Goal: Information Seeking & Learning: Learn about a topic

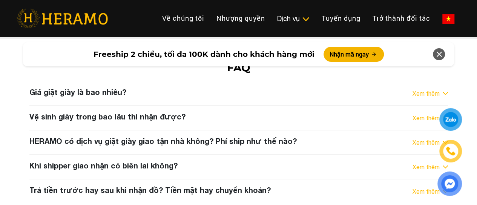
scroll to position [3963, 0]
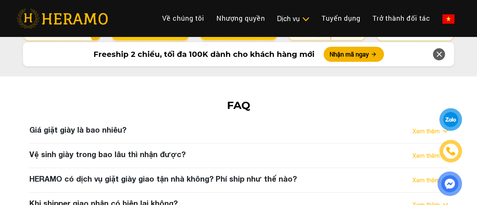
click at [114, 125] on h3 "Giá giặt giày là bao nhiêu?" at bounding box center [77, 129] width 97 height 9
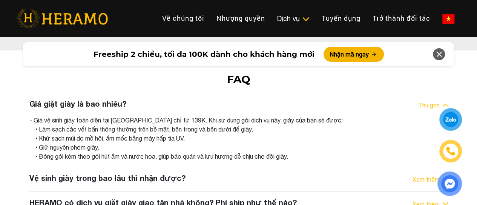
scroll to position [4000, 0]
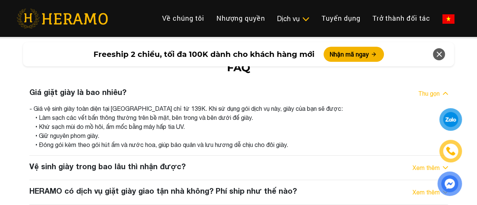
click at [130, 162] on h3 "Vệ sinh giày trong bao lâu thì nhận được?" at bounding box center [107, 166] width 156 height 9
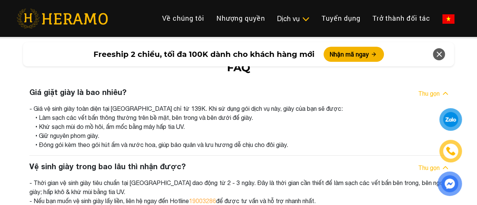
click at [130, 162] on h3 "Vệ sinh giày trong bao lâu thì nhận được?" at bounding box center [107, 166] width 156 height 9
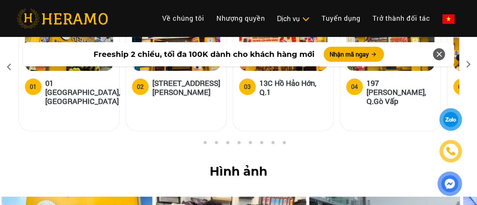
scroll to position [3057, 0]
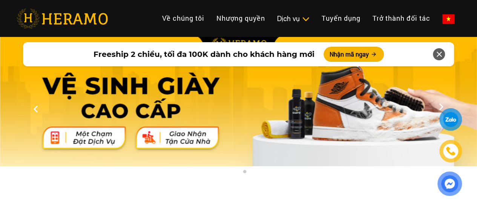
click at [441, 176] on img at bounding box center [449, 183] width 17 height 17
click at [449, 114] on div at bounding box center [451, 119] width 17 height 17
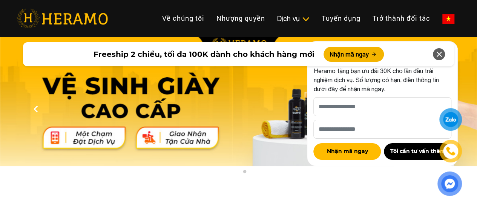
click at [439, 55] on icon at bounding box center [439, 55] width 9 height 14
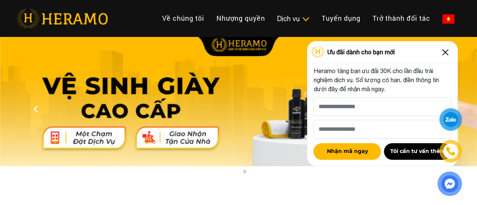
click at [439, 55] on div "Ưu đãi dành cho bạn mới" at bounding box center [383, 53] width 150 height 22
click at [449, 52] on img at bounding box center [446, 52] width 12 height 12
